Goal: Task Accomplishment & Management: Complete application form

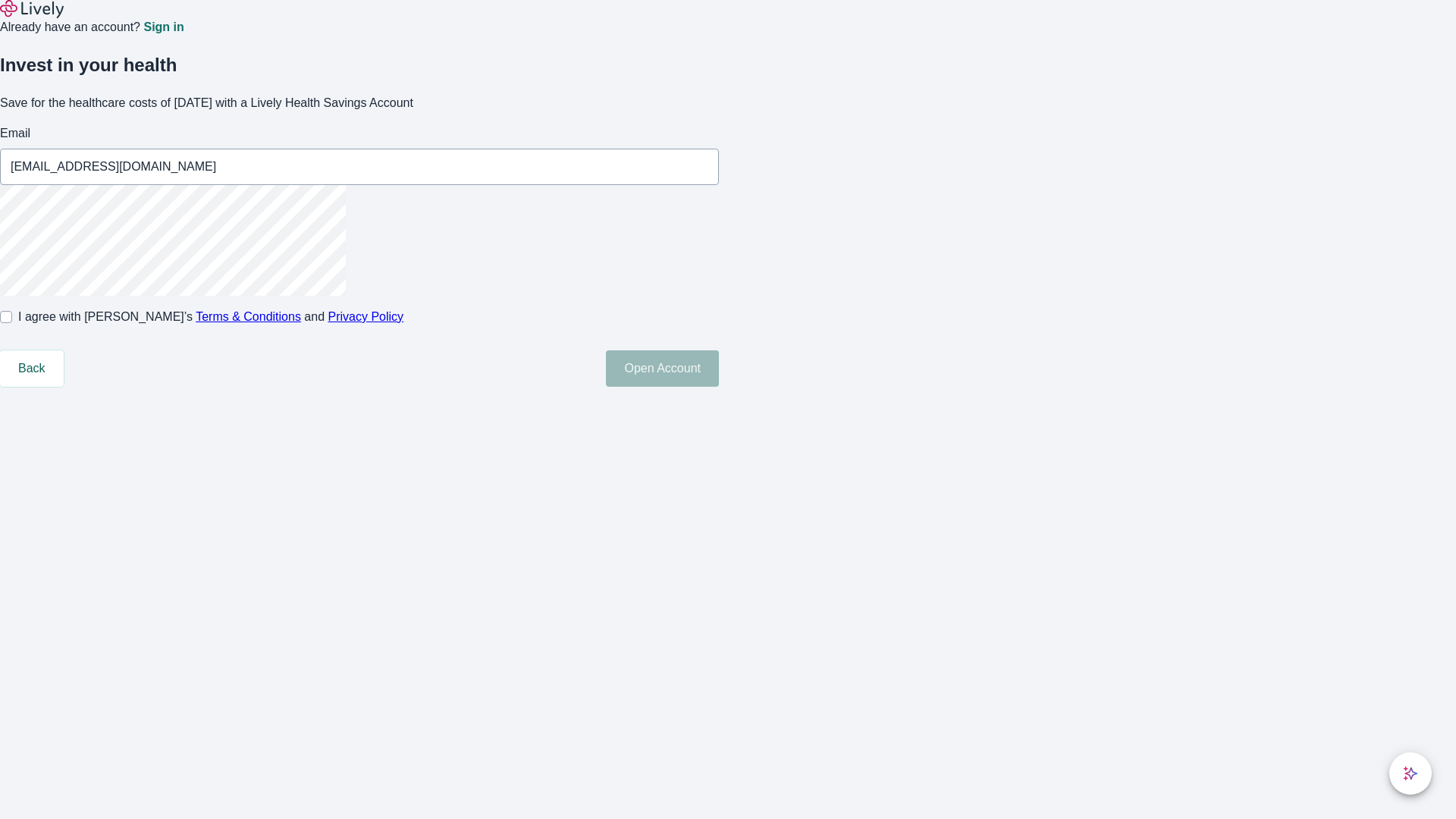
click at [13, 323] on input "I agree with Lively’s Terms & Conditions and Privacy Policy" at bounding box center [6, 316] width 13 height 13
checkbox input "true"
click at [719, 387] on button "Open Account" at bounding box center [663, 369] width 113 height 37
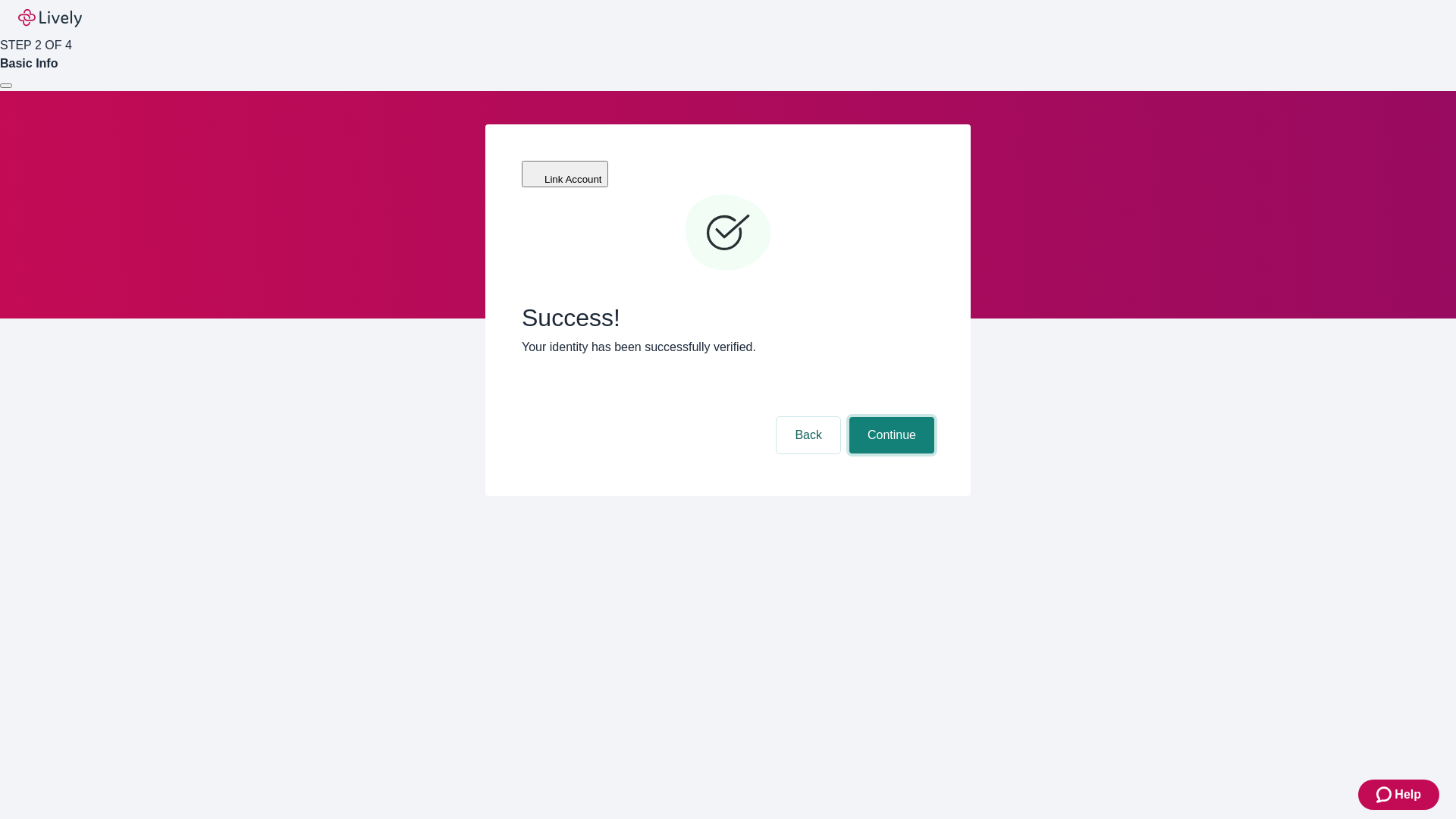
click at [890, 417] on button "Continue" at bounding box center [891, 436] width 85 height 37
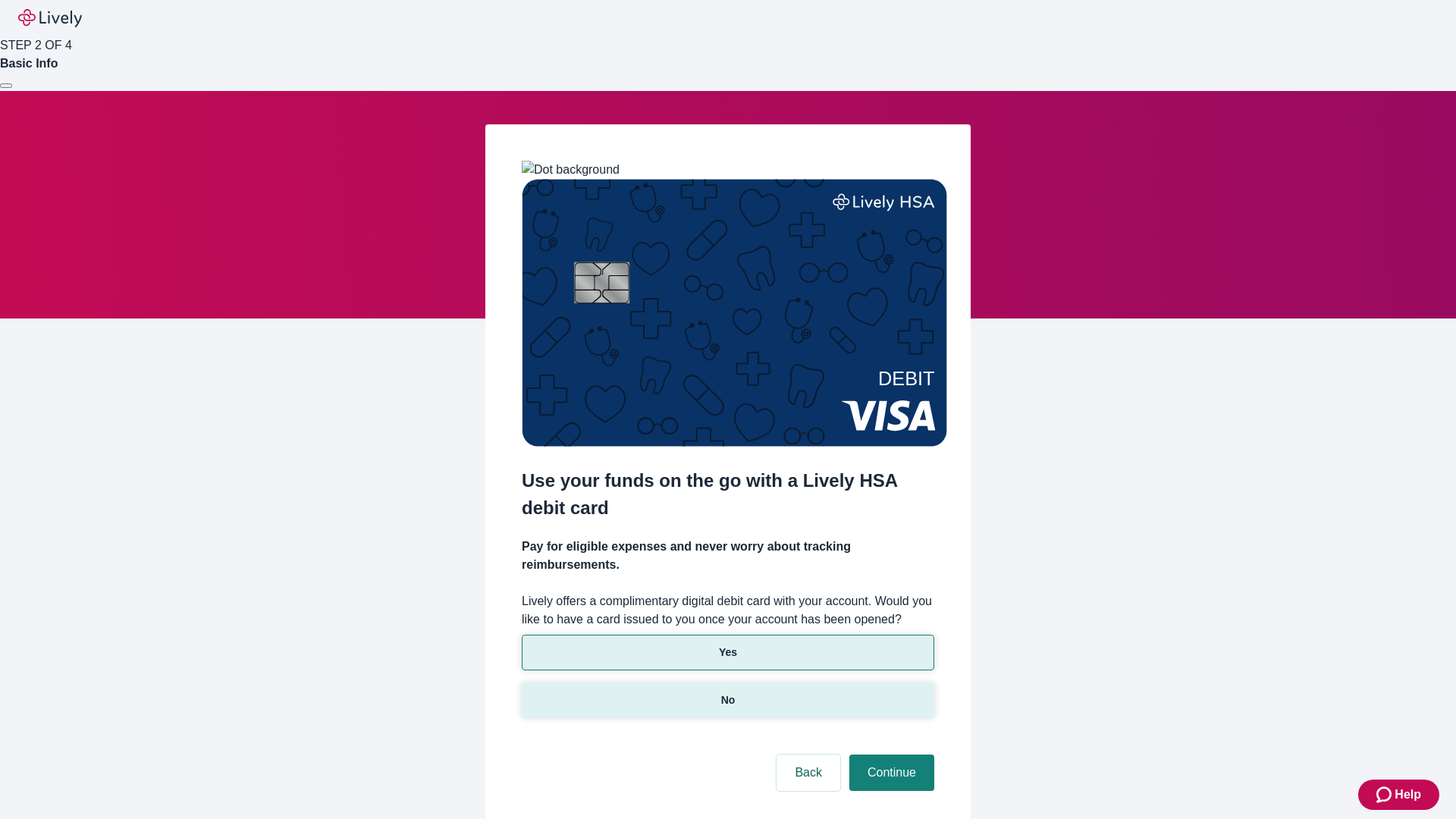
click at [728, 693] on p "No" at bounding box center [728, 701] width 15 height 16
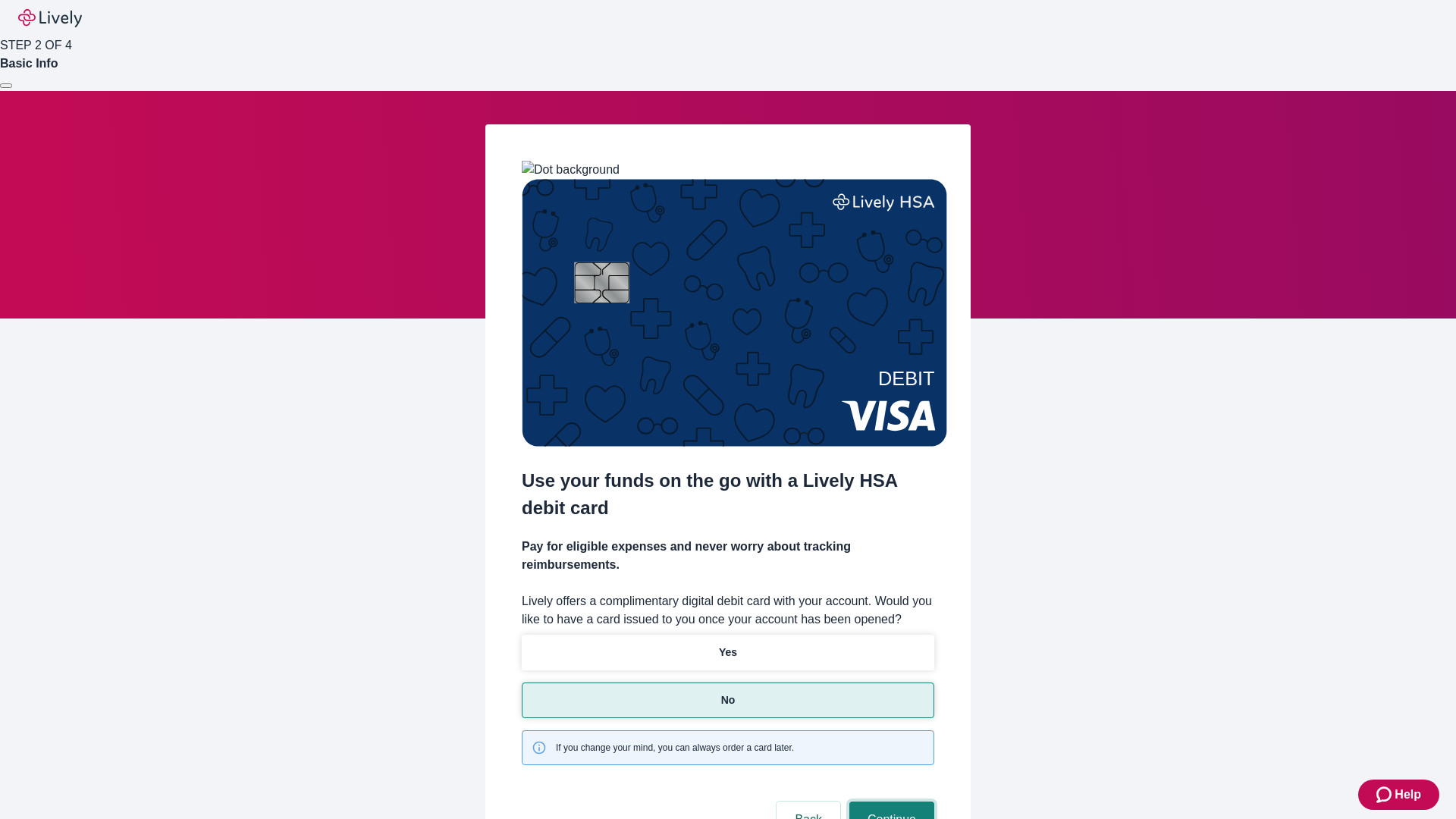
click at [890, 802] on button "Continue" at bounding box center [891, 820] width 85 height 37
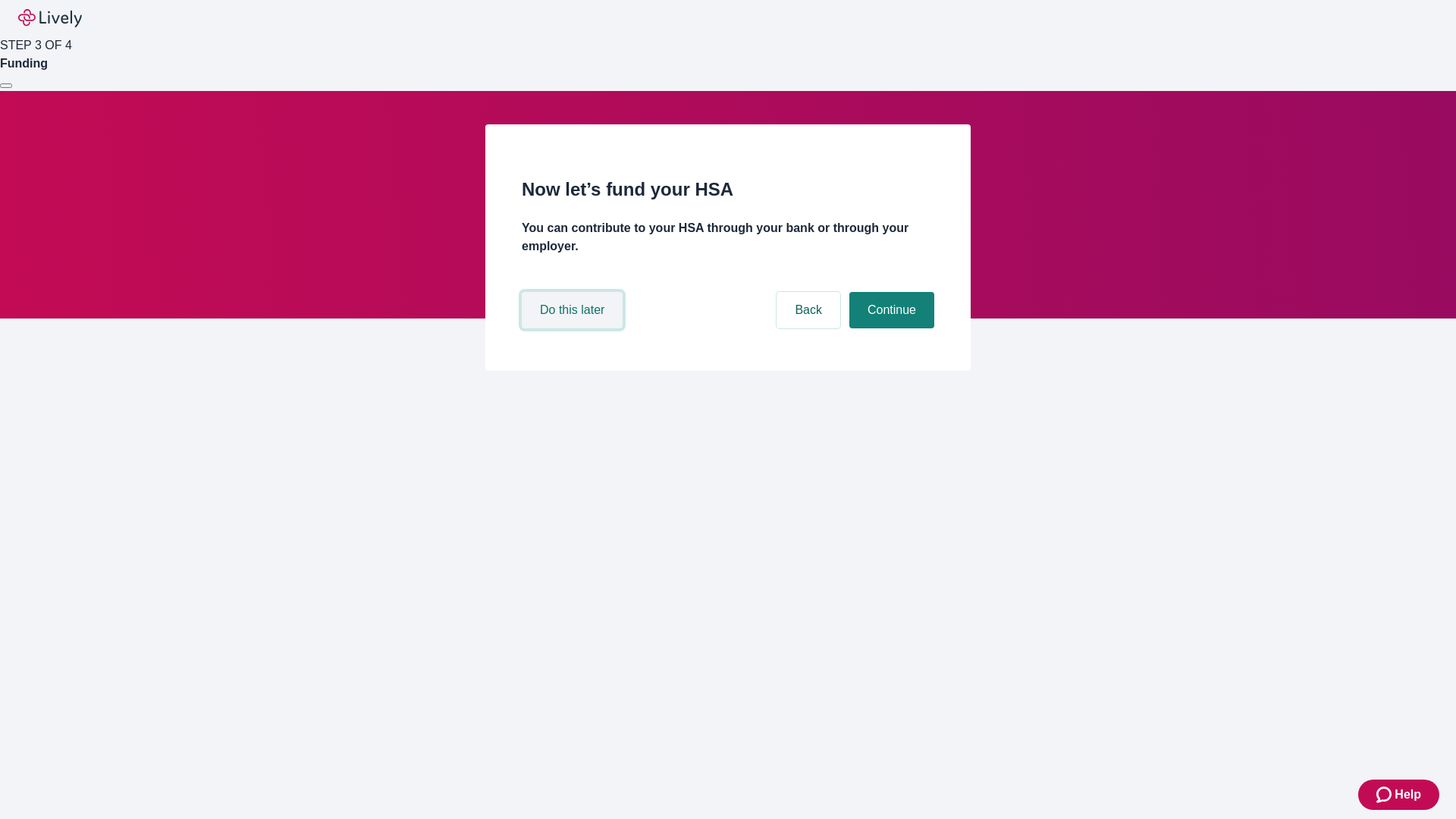
click at [574, 328] on button "Do this later" at bounding box center [572, 311] width 101 height 37
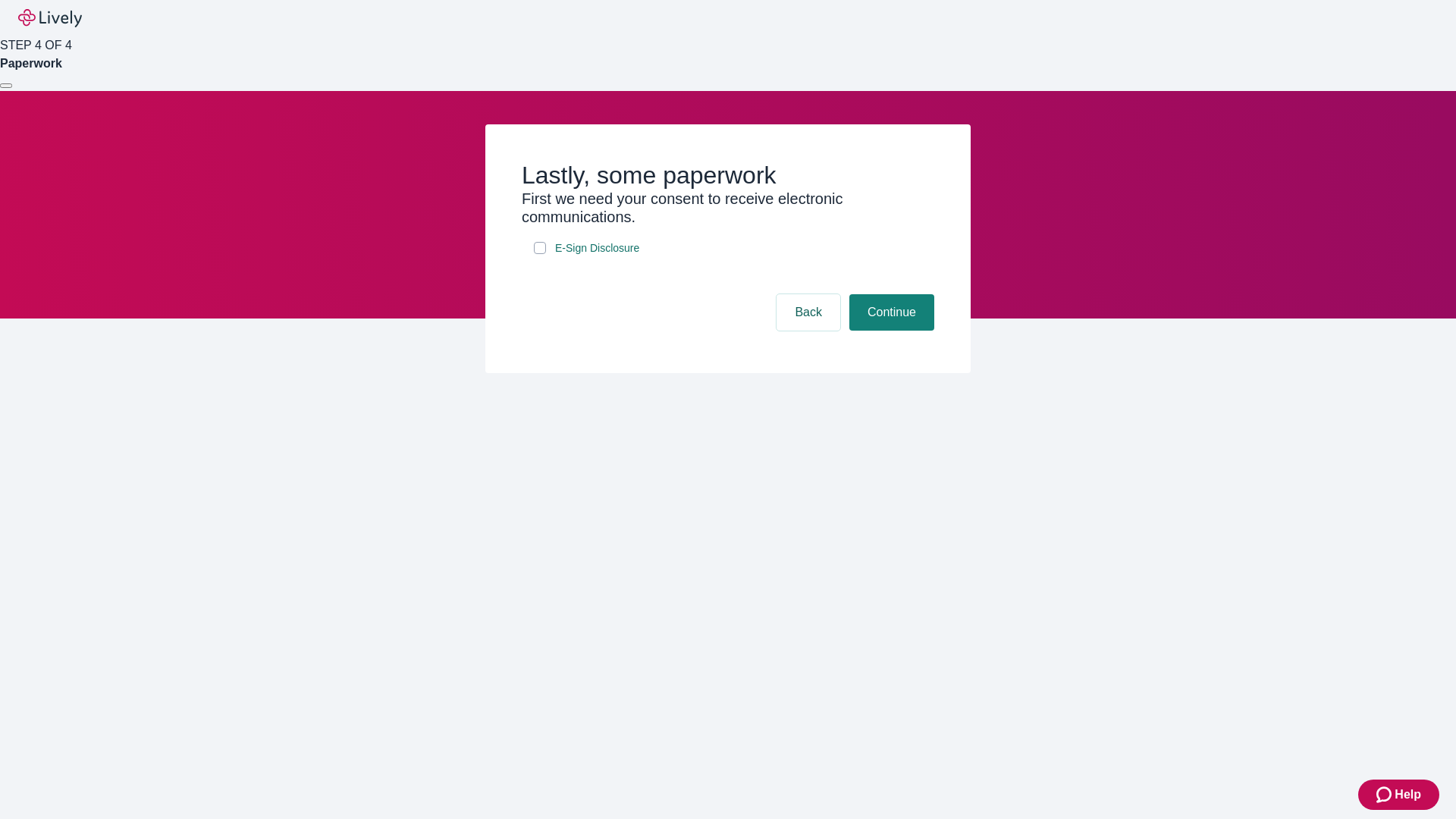
click at [540, 254] on input "E-Sign Disclosure" at bounding box center [539, 247] width 13 height 13
checkbox input "true"
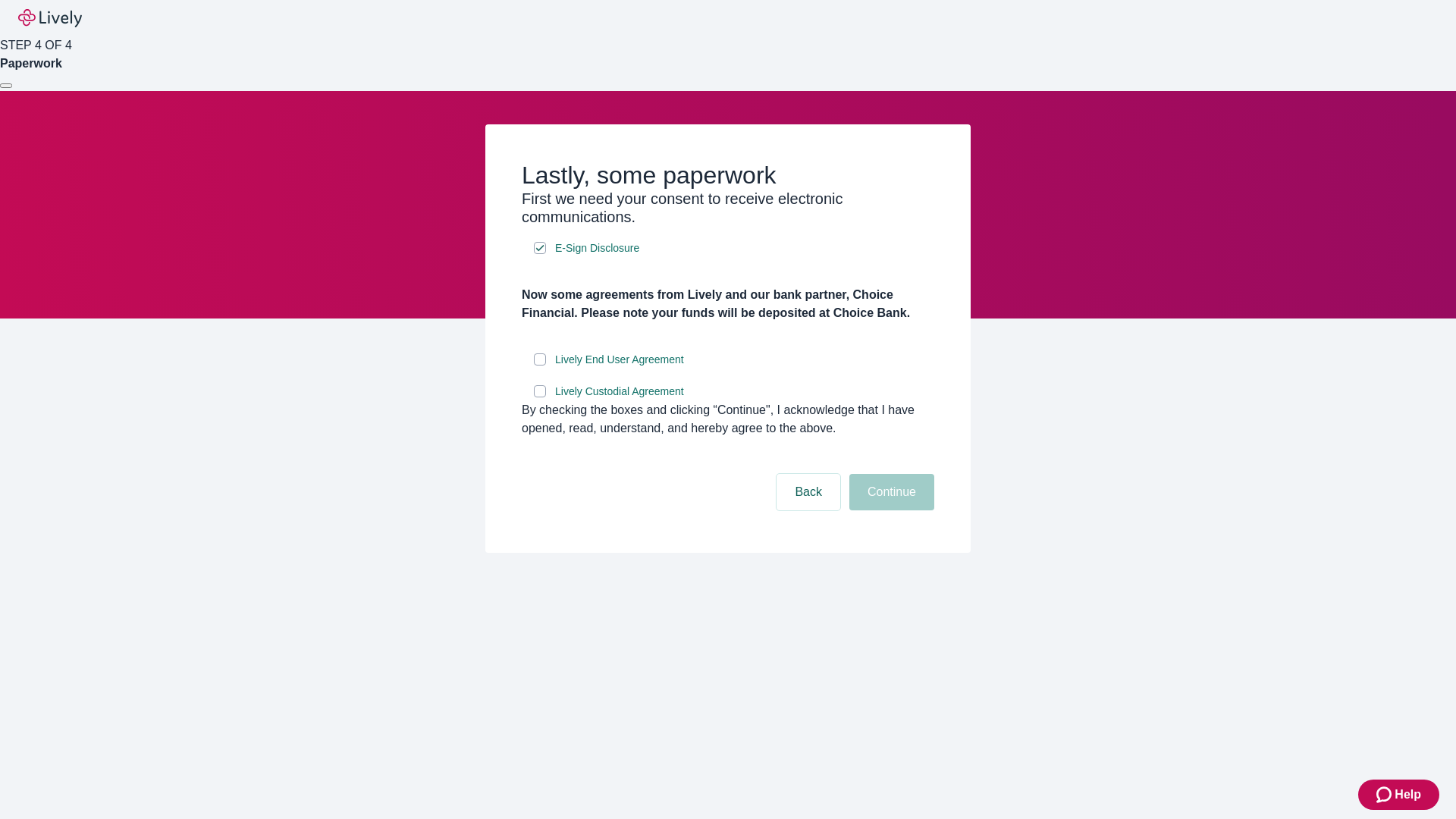
click at [540, 366] on input "Lively End User Agreement" at bounding box center [539, 359] width 13 height 13
checkbox input "true"
click at [540, 398] on input "Lively Custodial Agreement" at bounding box center [539, 391] width 13 height 13
checkbox input "true"
click at [890, 510] on button "Continue" at bounding box center [891, 493] width 85 height 37
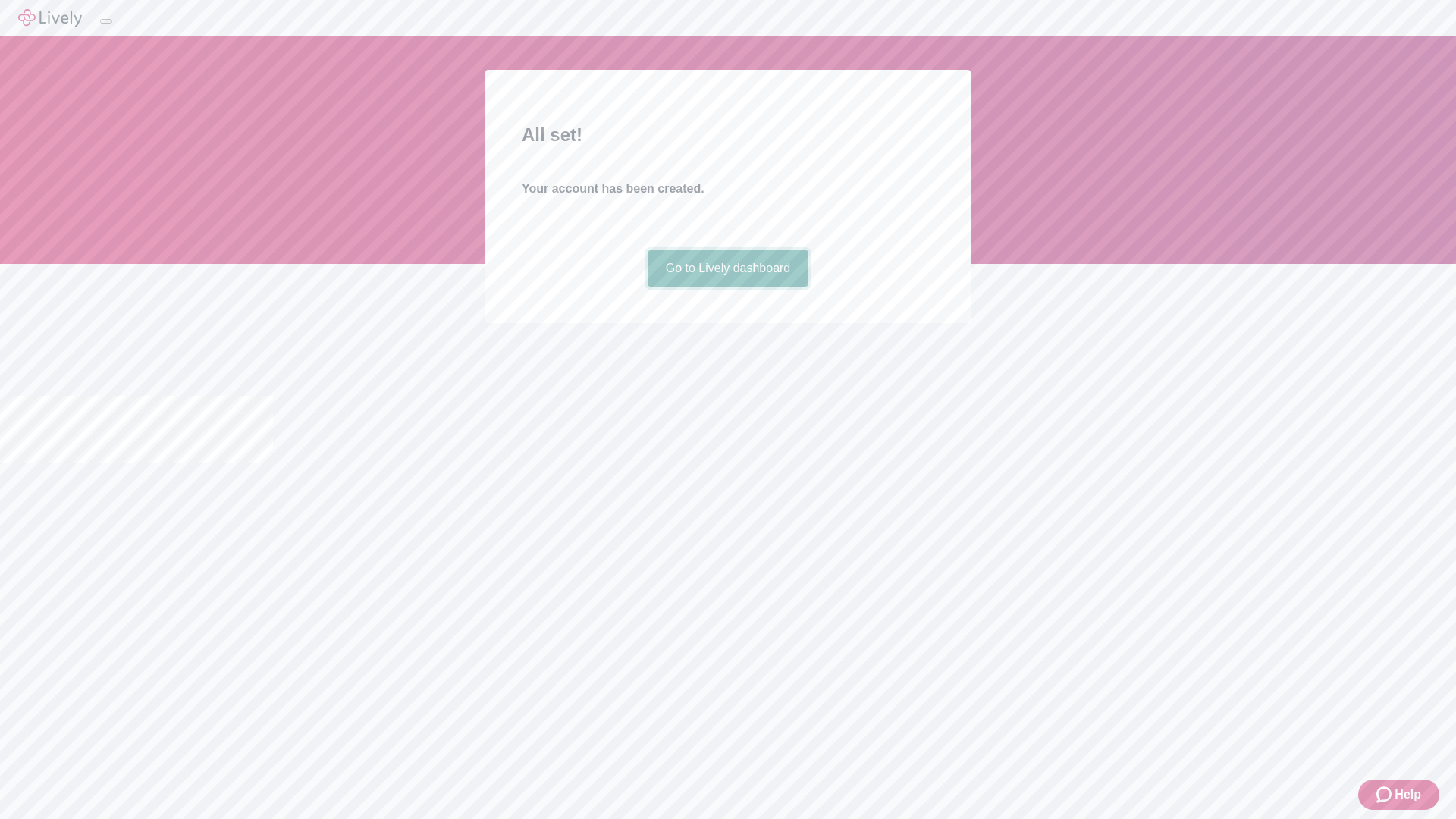
click at [728, 286] on link "Go to Lively dashboard" at bounding box center [728, 269] width 161 height 37
